Goal: Check status

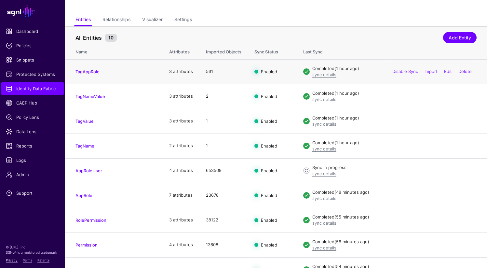
scroll to position [78, 0]
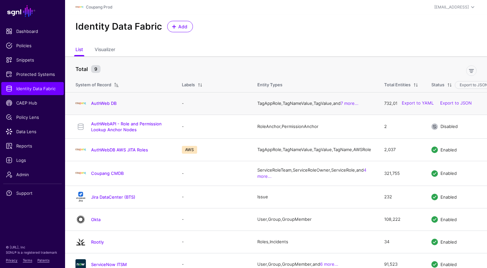
scroll to position [35, 0]
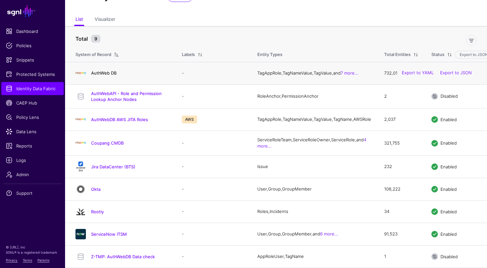
click at [97, 71] on link "AuthWeb DB" at bounding box center [103, 72] width 25 height 5
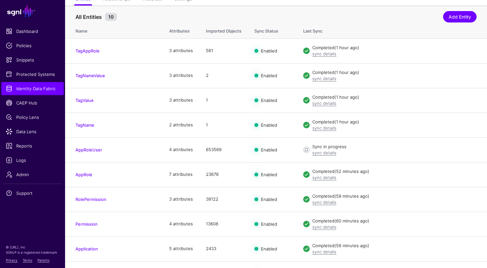
scroll to position [78, 0]
